Goal: Information Seeking & Learning: Learn about a topic

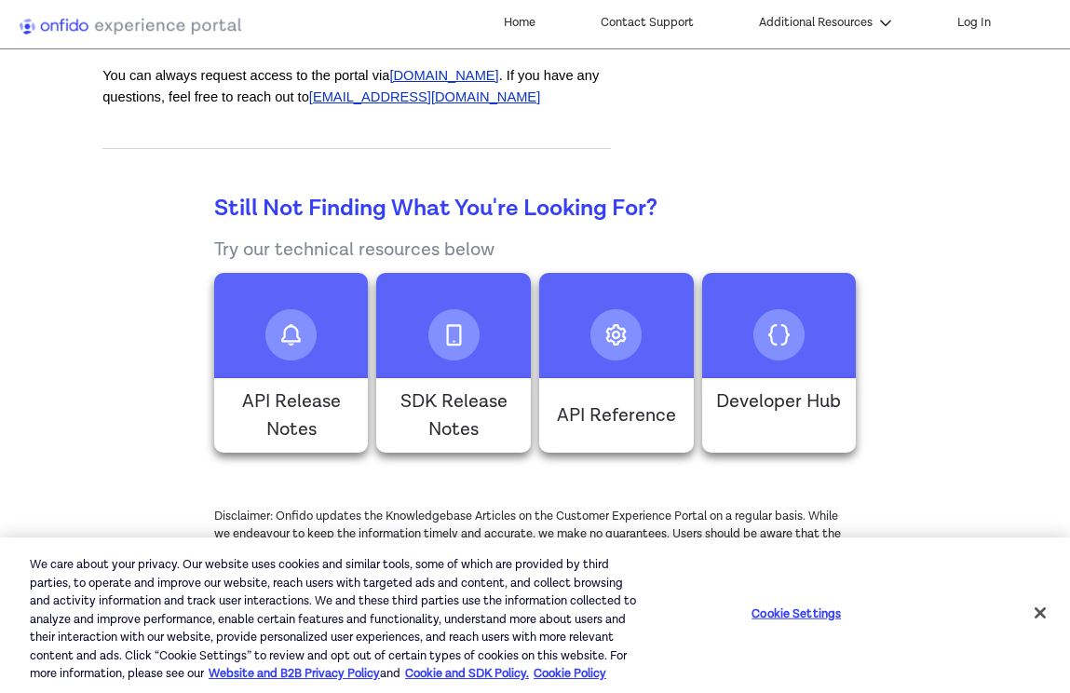
scroll to position [1062, 0]
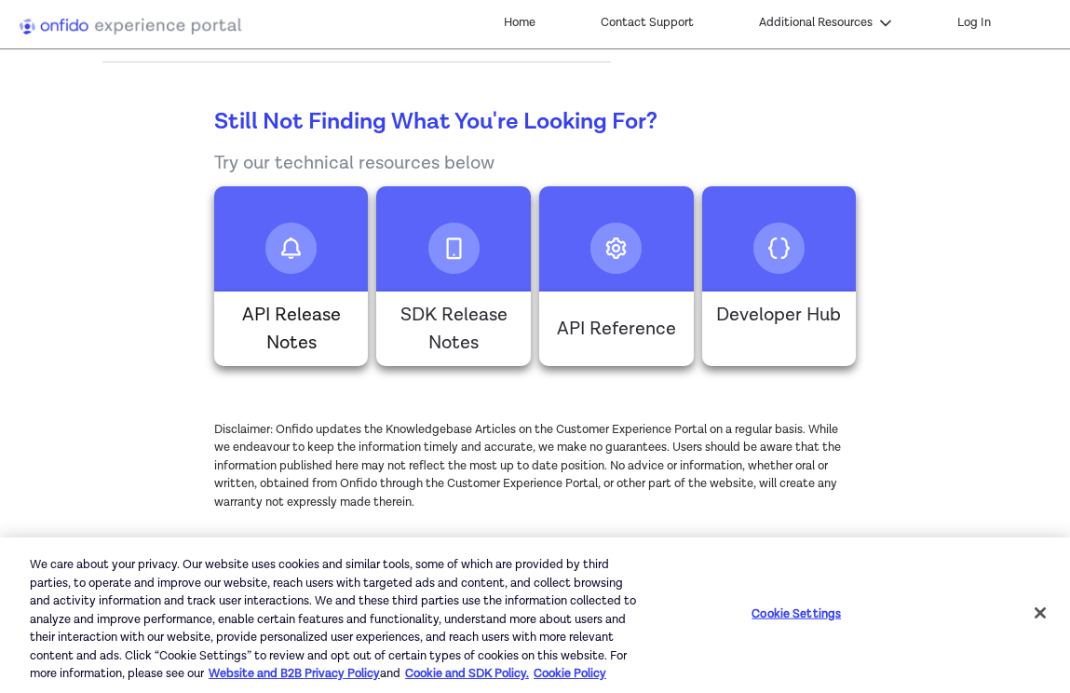
click at [252, 334] on p "API Release Notes" at bounding box center [290, 329] width 135 height 56
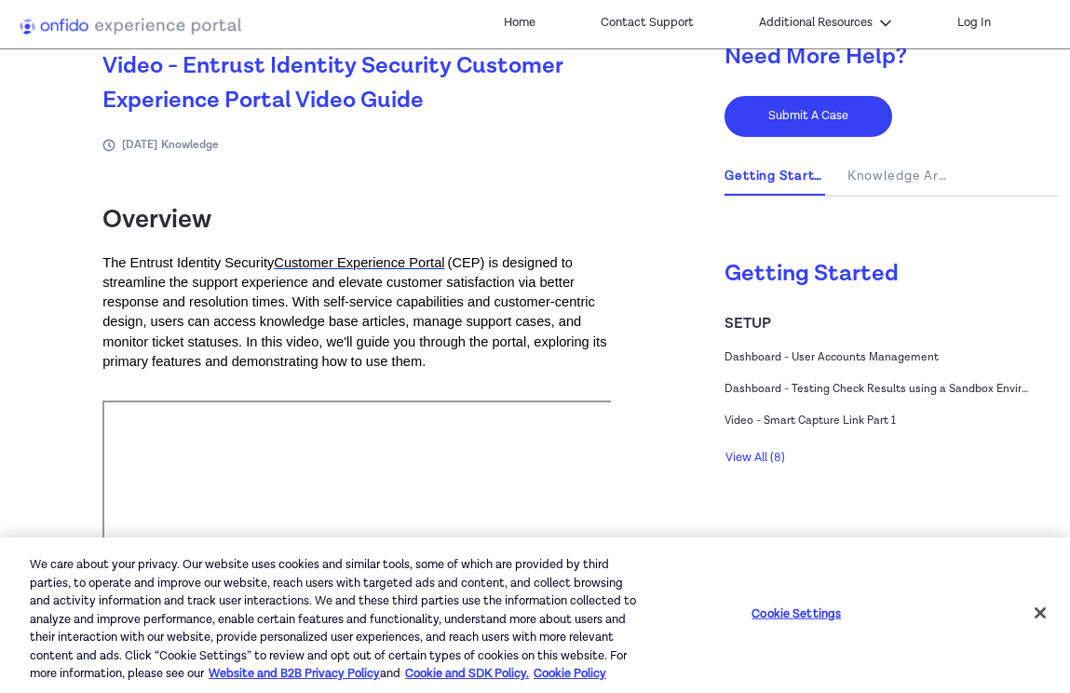
scroll to position [324, 0]
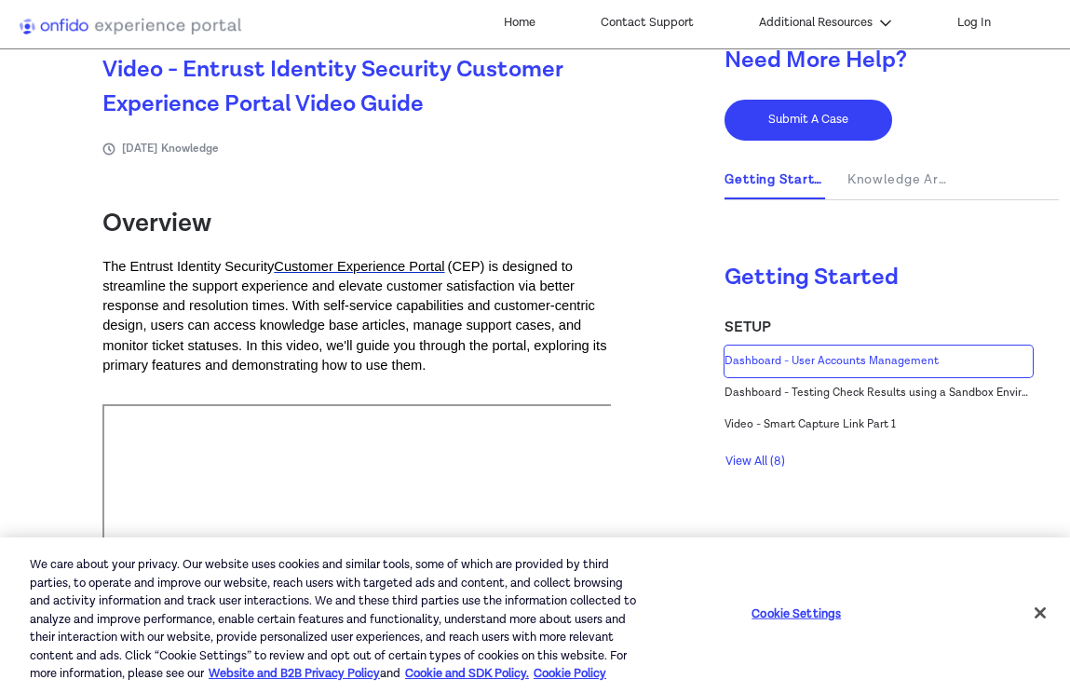
click at [873, 358] on span "Dashboard - User Accounts Management" at bounding box center [878, 361] width 308 height 17
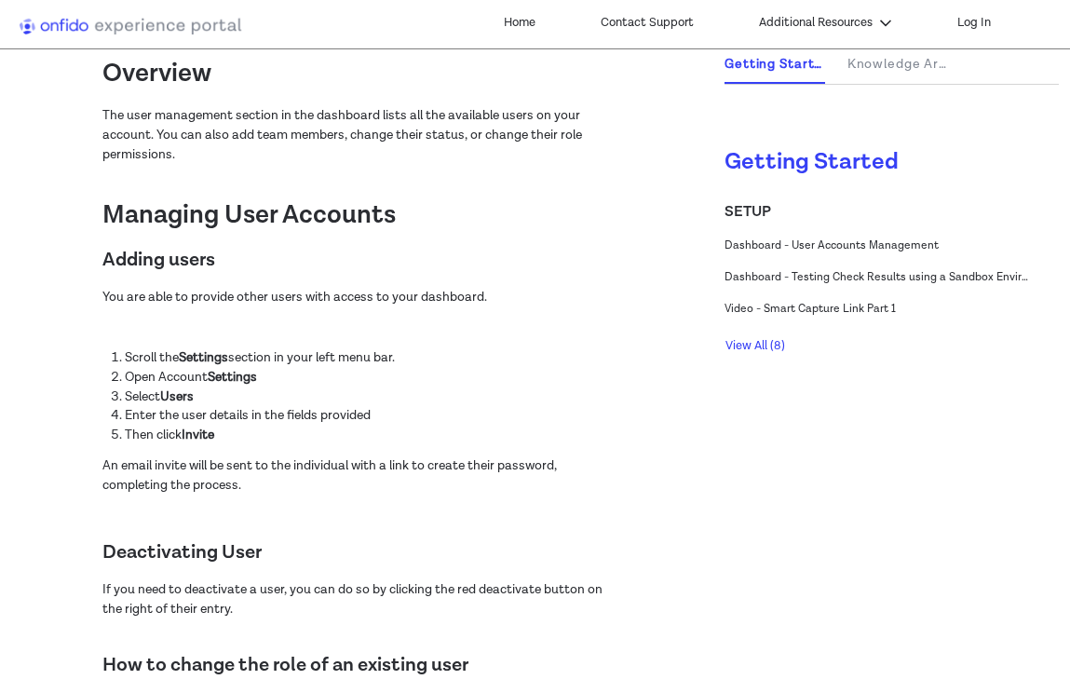
scroll to position [439, 0]
